Goal: Information Seeking & Learning: Learn about a topic

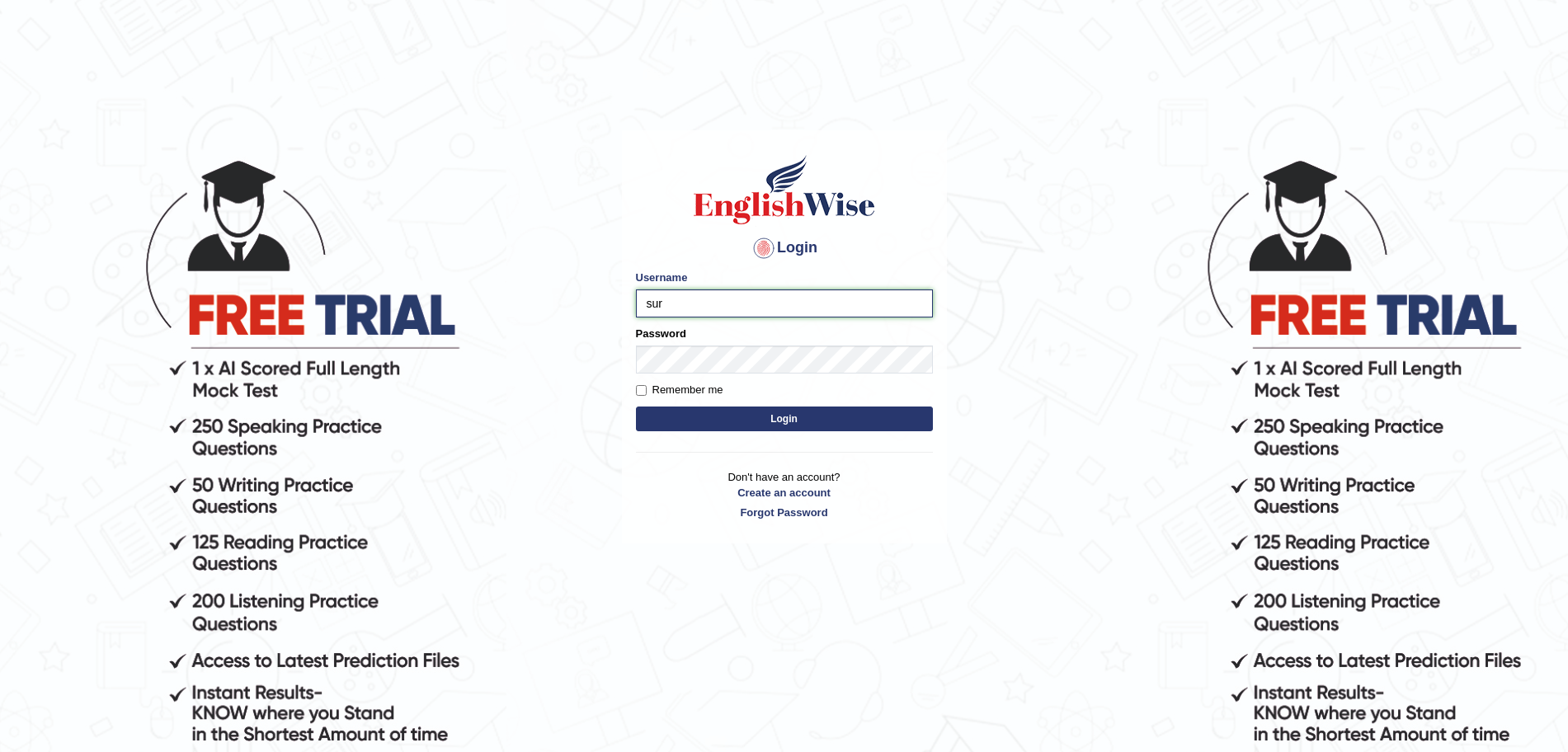
type input "surajshrestha100"
click at [676, 425] on button "Login" at bounding box center [784, 419] width 297 height 24
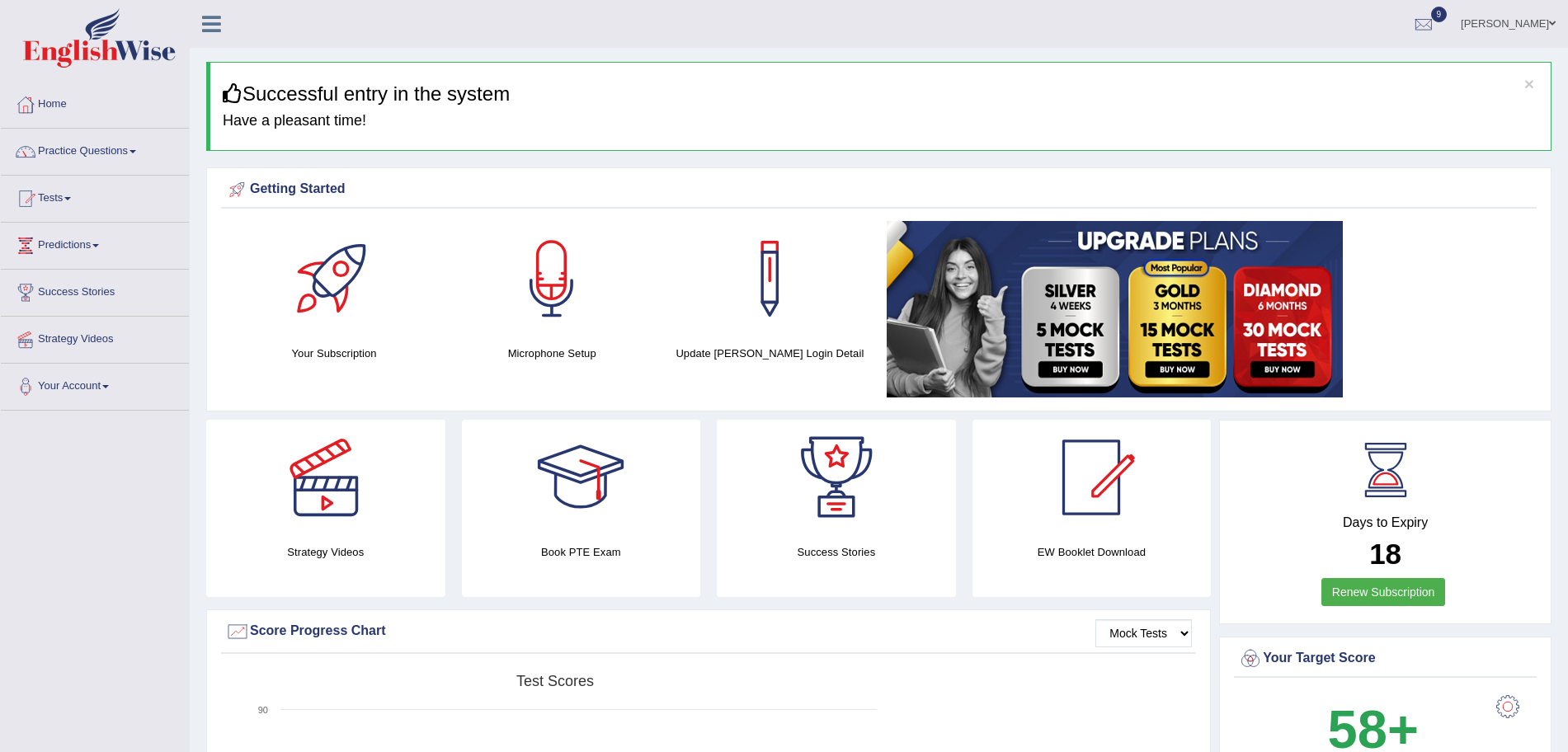
click at [82, 140] on link "Practice Questions" at bounding box center [95, 150] width 188 height 41
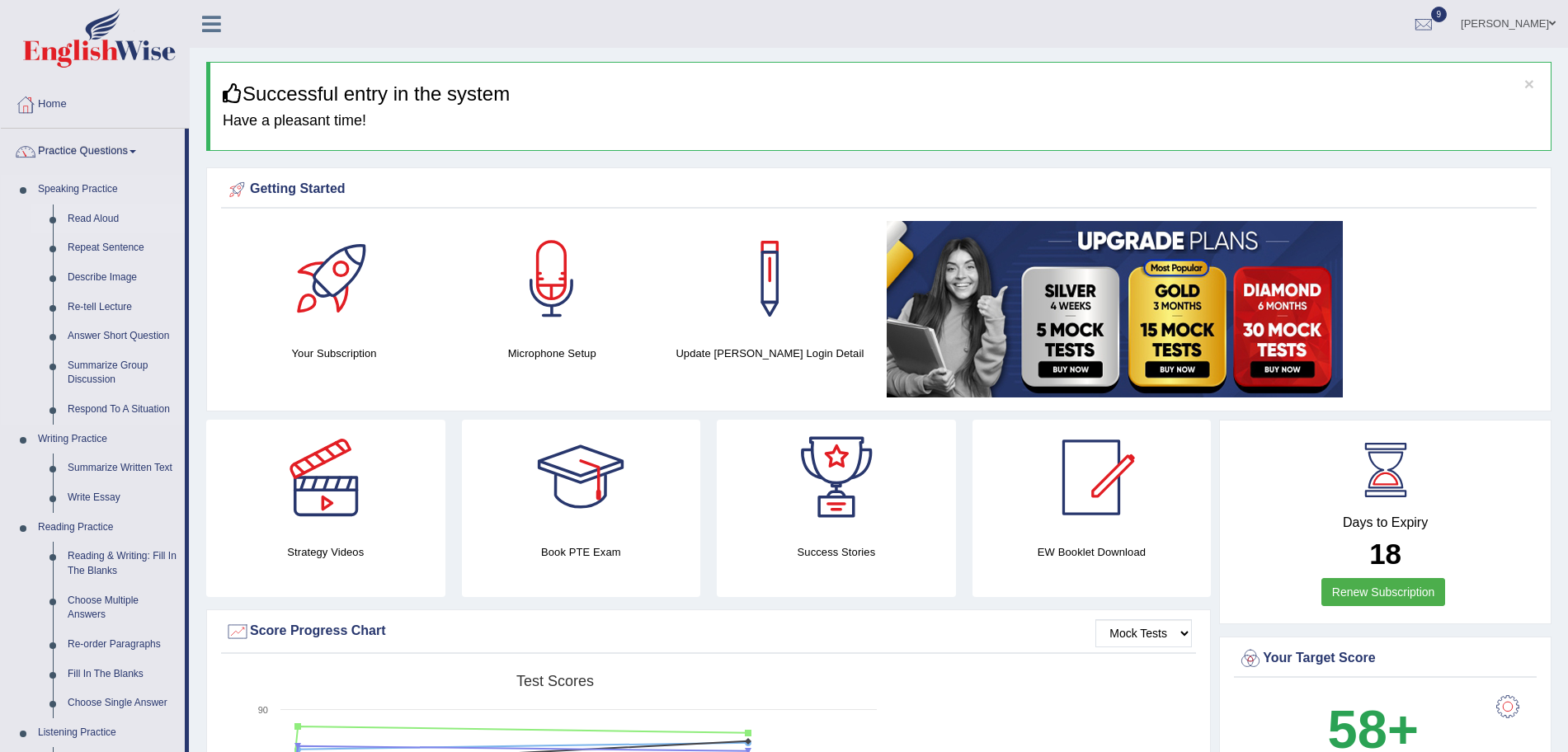
click at [99, 223] on link "Read Aloud" at bounding box center [122, 219] width 124 height 29
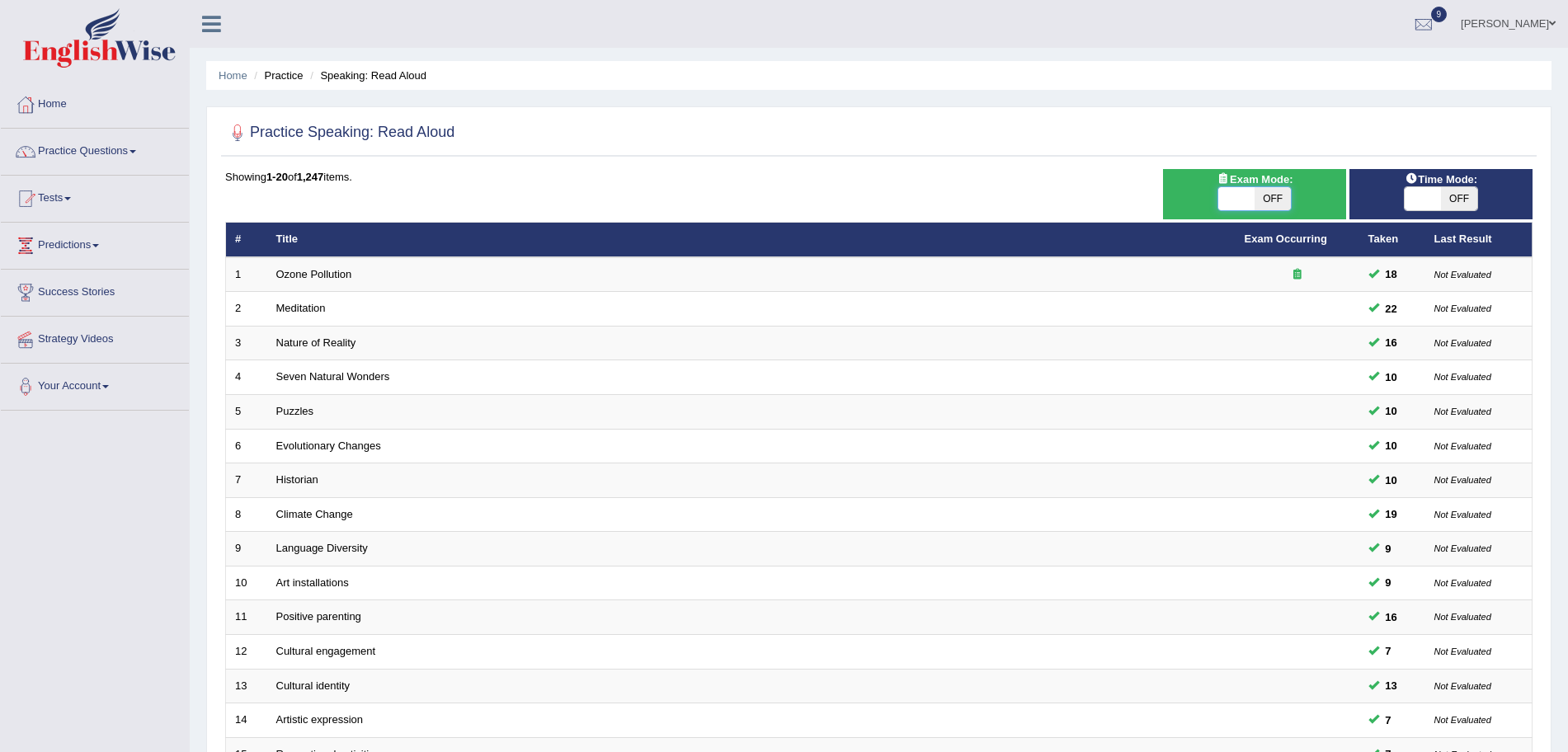
click at [1251, 198] on span at bounding box center [1235, 199] width 36 height 23
checkbox input "true"
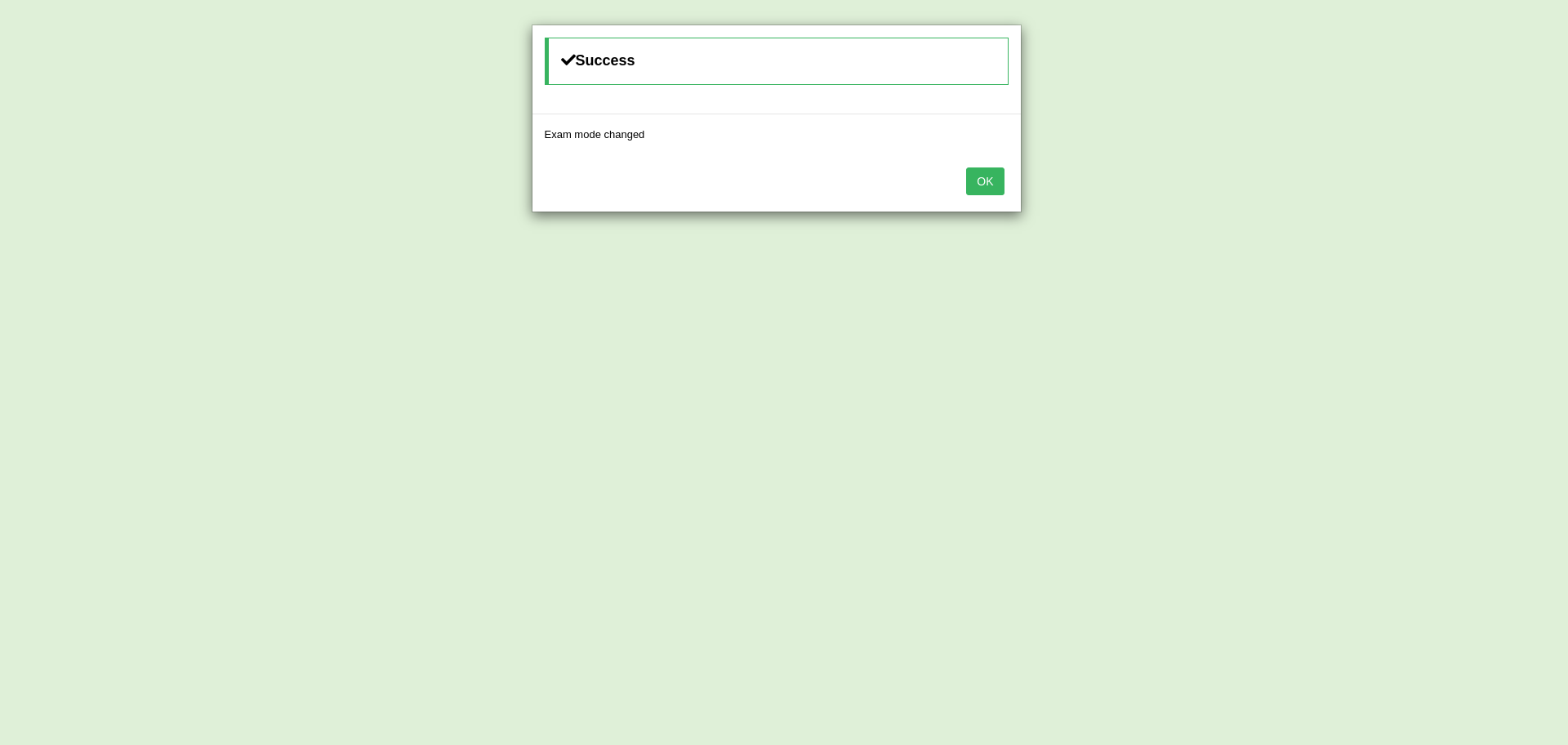
click at [985, 182] on button "OK" at bounding box center [984, 181] width 38 height 28
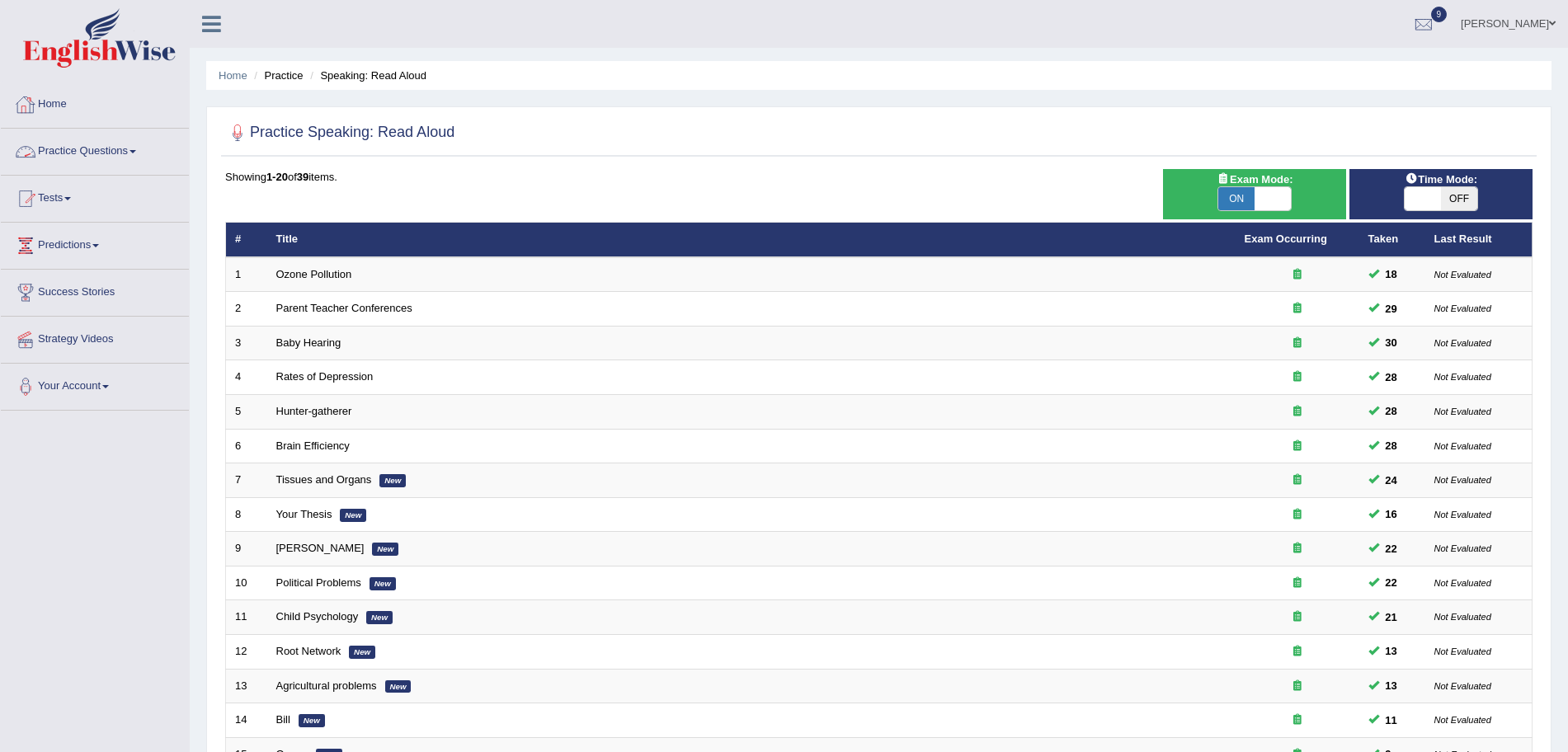
click at [103, 54] on img at bounding box center [100, 37] width 153 height 60
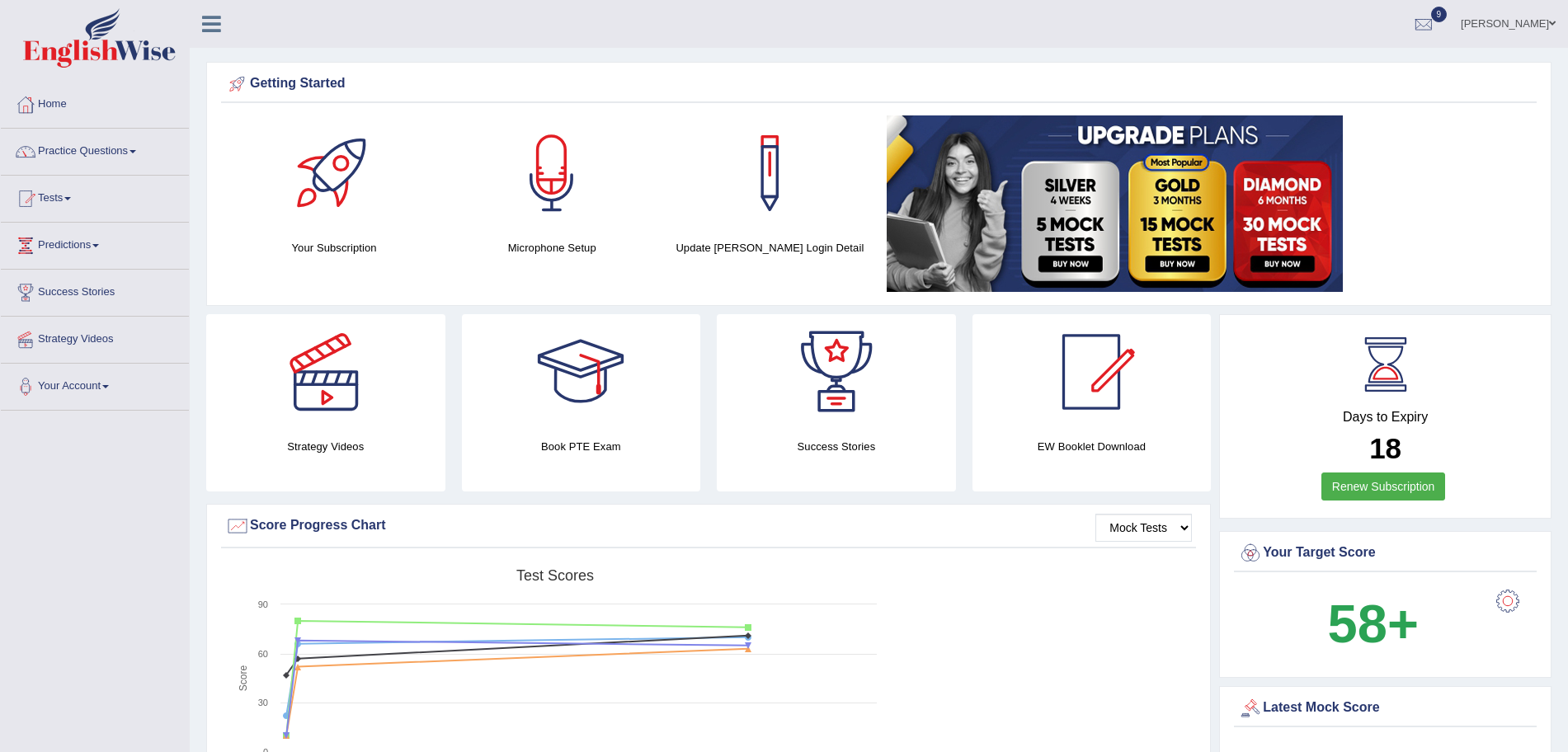
drag, startPoint x: 0, startPoint y: 0, endPoint x: 1581, endPoint y: -3, distance: 1581.0
click at [1567, 0] on html "Toggle navigation Home Practice Questions Speaking Practice Read Aloud Repeat S…" at bounding box center [784, 376] width 1568 height 752
click at [113, 145] on link "Practice Questions" at bounding box center [95, 150] width 188 height 41
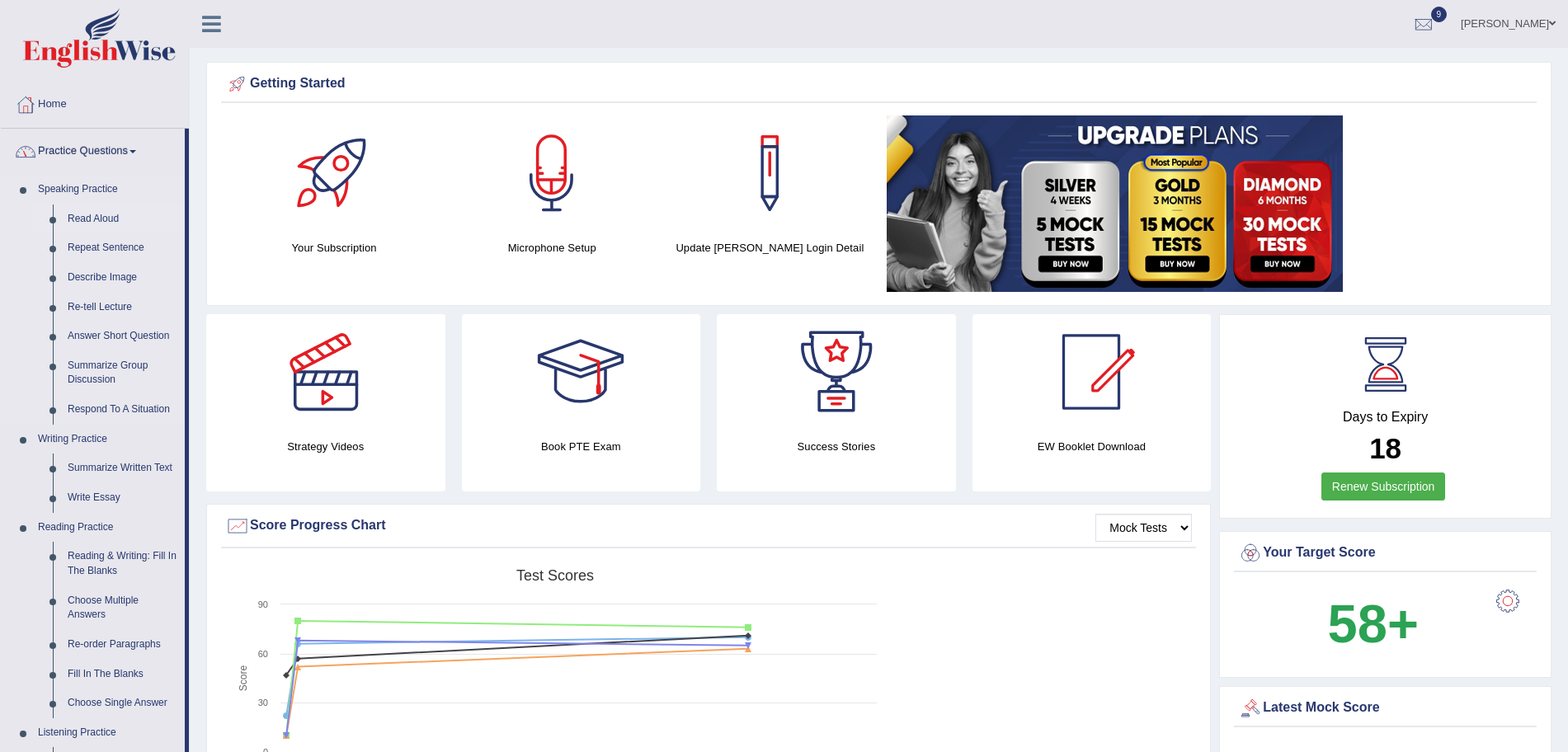
click at [103, 224] on link "Read Aloud" at bounding box center [122, 219] width 124 height 29
